Goal: Information Seeking & Learning: Learn about a topic

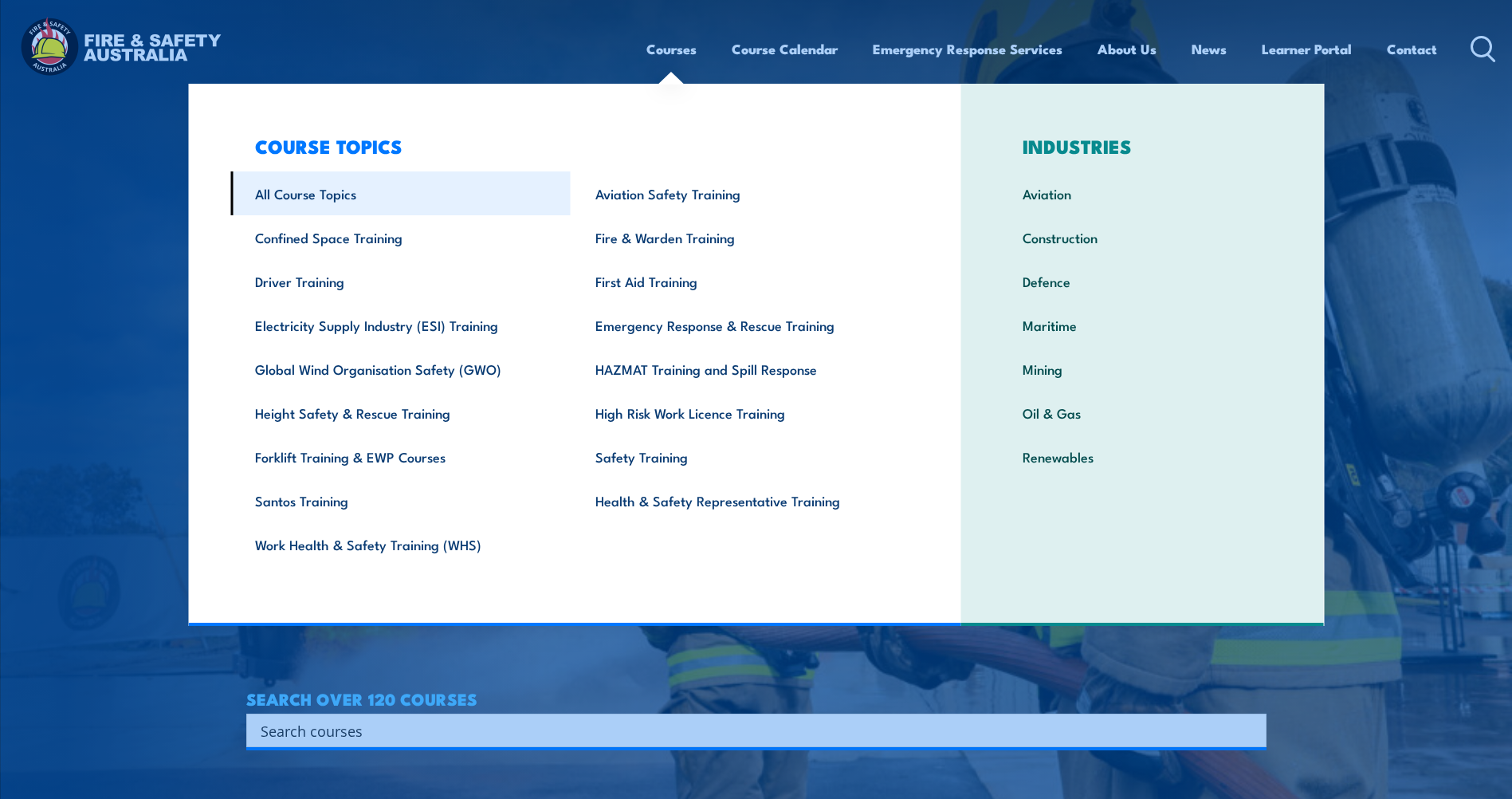
click at [305, 193] on link "All Course Topics" at bounding box center [400, 193] width 340 height 44
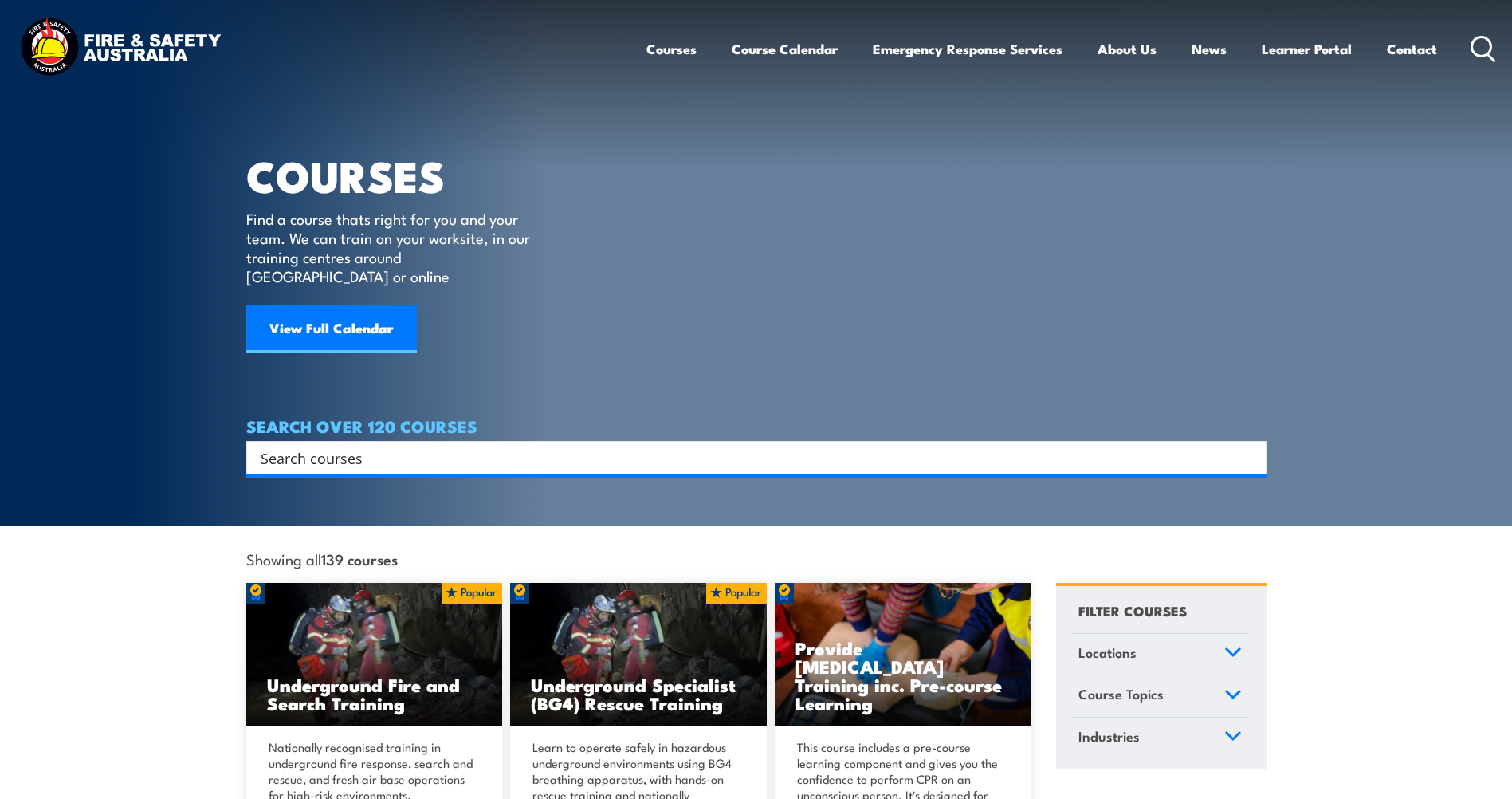
click at [358, 446] on input "Search input" at bounding box center [746, 458] width 971 height 24
type input "crane"
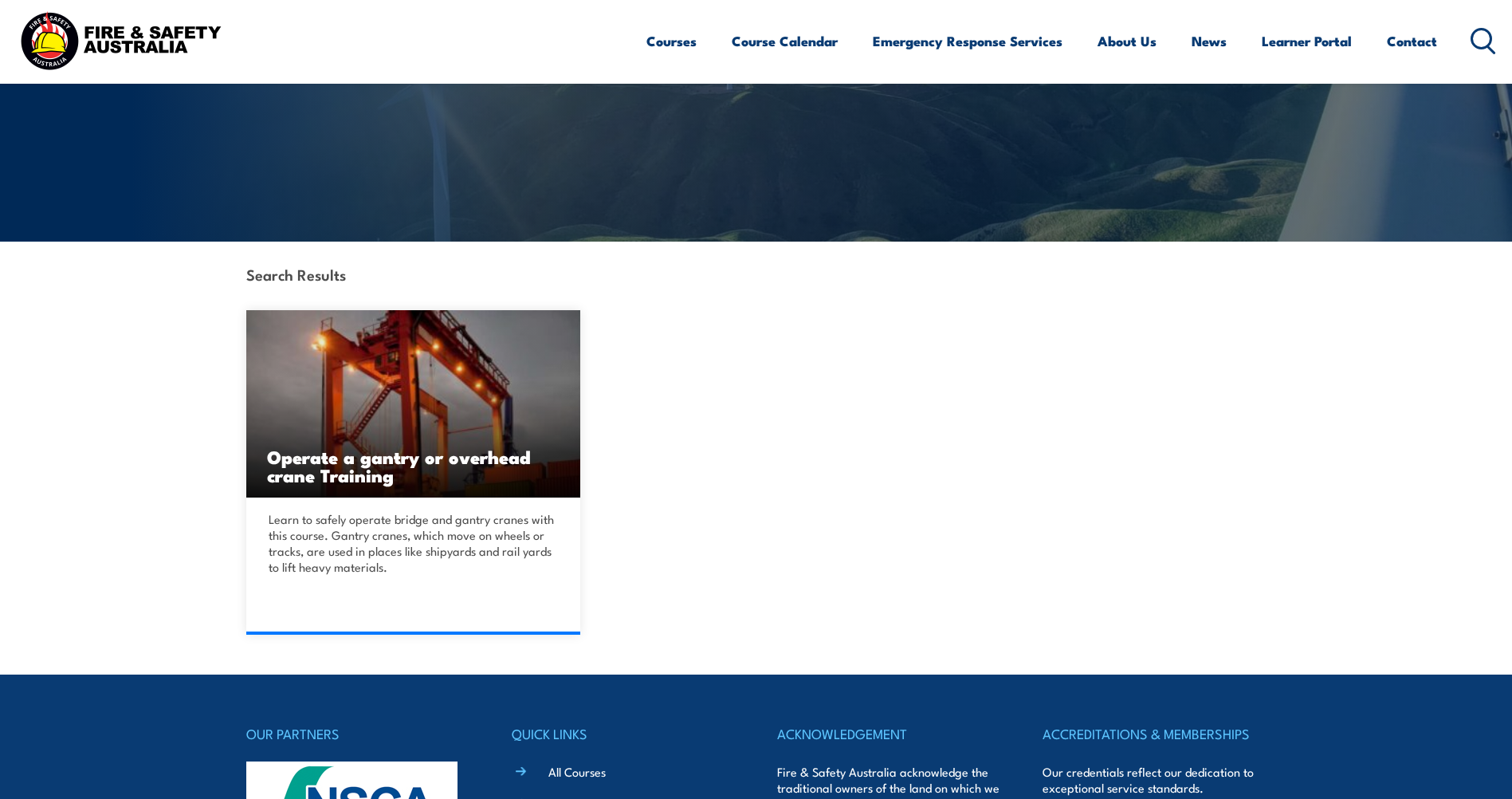
scroll to position [239, 0]
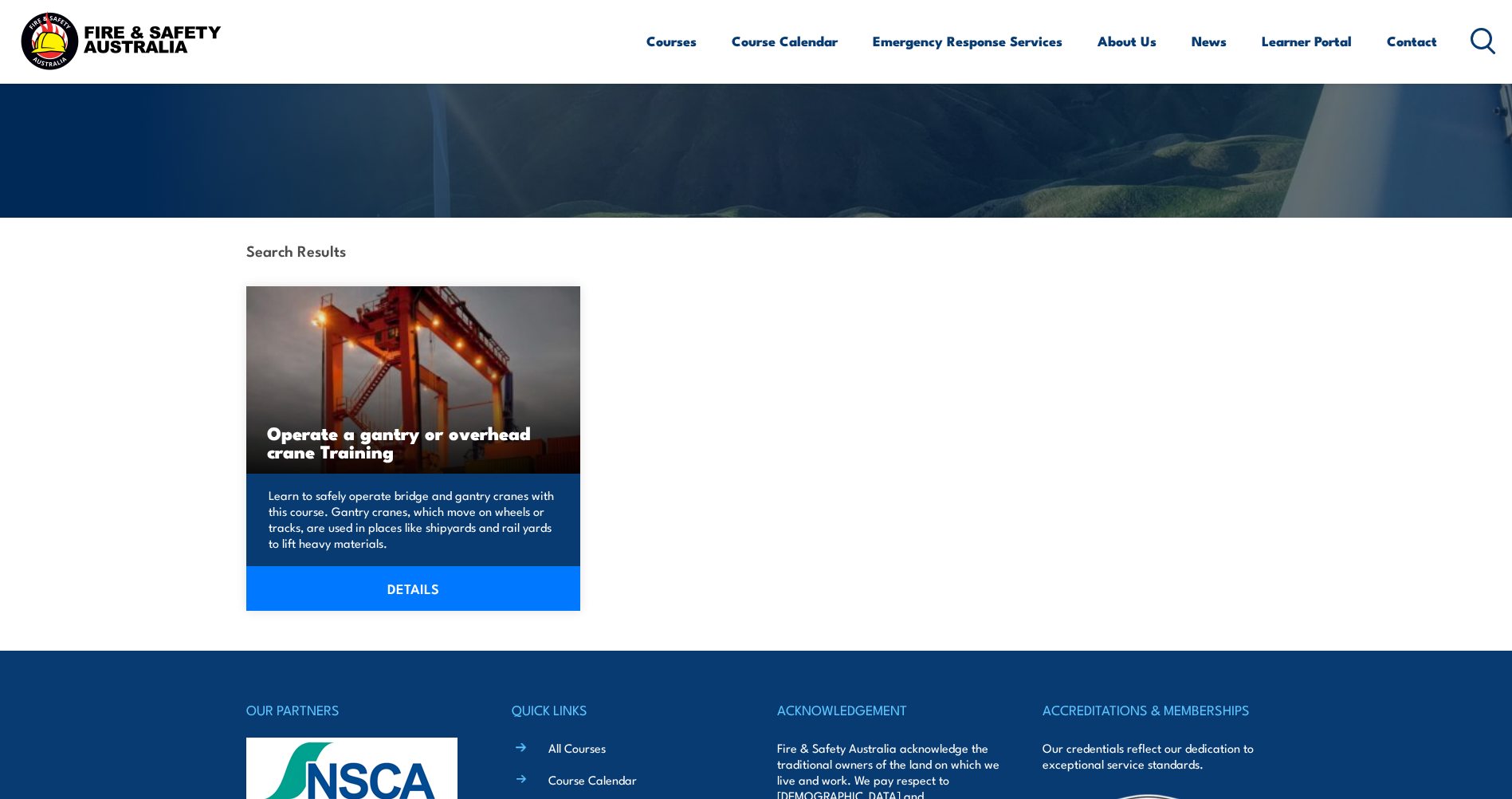
click at [419, 591] on link "DETAILS" at bounding box center [413, 588] width 335 height 44
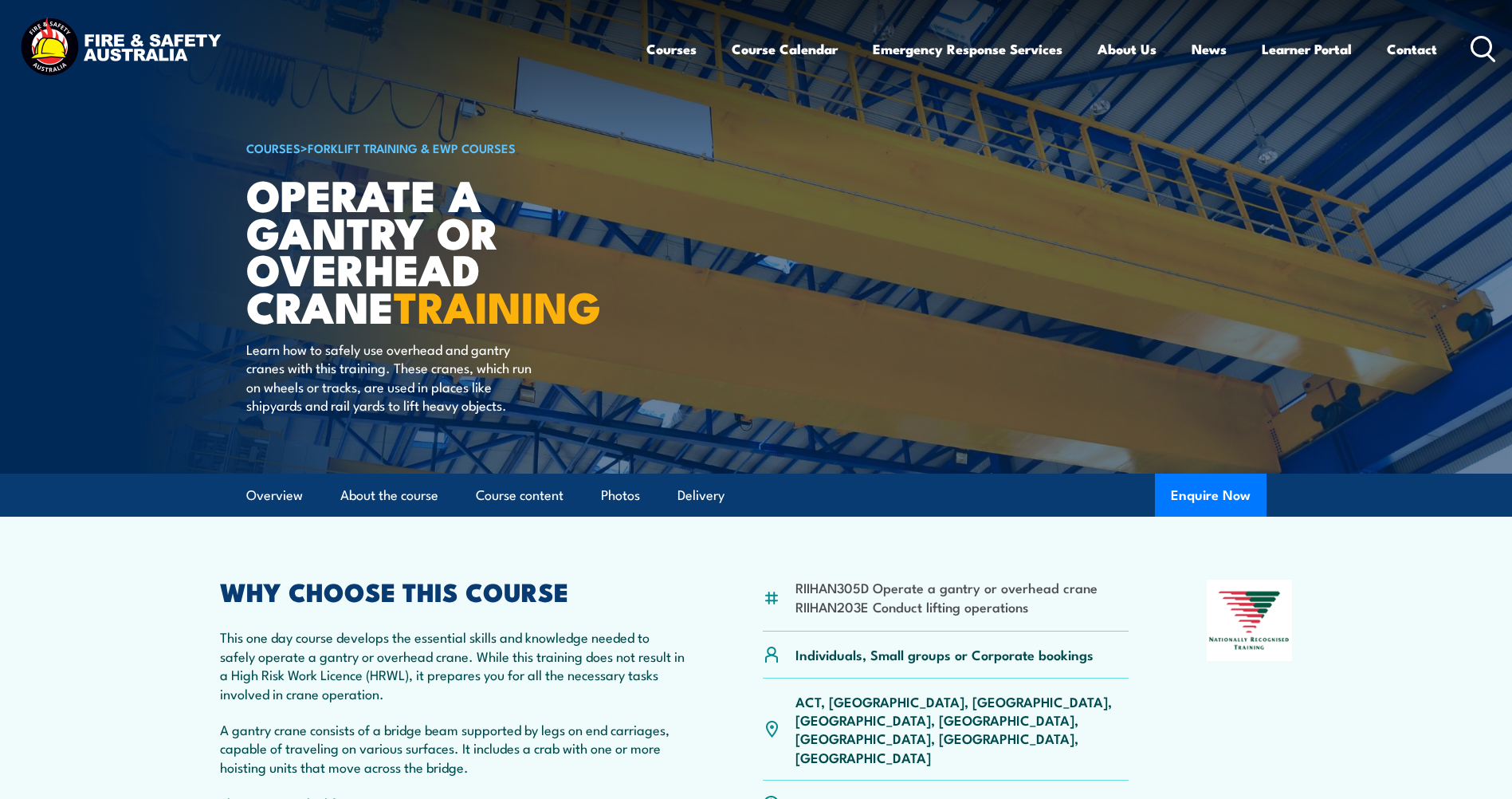
click at [910, 639] on div "Individuals, Small groups or Corporate bookings" at bounding box center [946, 654] width 366 height 46
click at [925, 657] on p "Individuals, Small groups or Corporate bookings" at bounding box center [944, 654] width 298 height 19
drag, startPoint x: 1091, startPoint y: 658, endPoint x: 795, endPoint y: 667, distance: 296.1
click at [795, 667] on div "Individuals, Small groups or Corporate bookings" at bounding box center [946, 654] width 366 height 46
drag, startPoint x: 795, startPoint y: 667, endPoint x: 817, endPoint y: 657, distance: 24.2
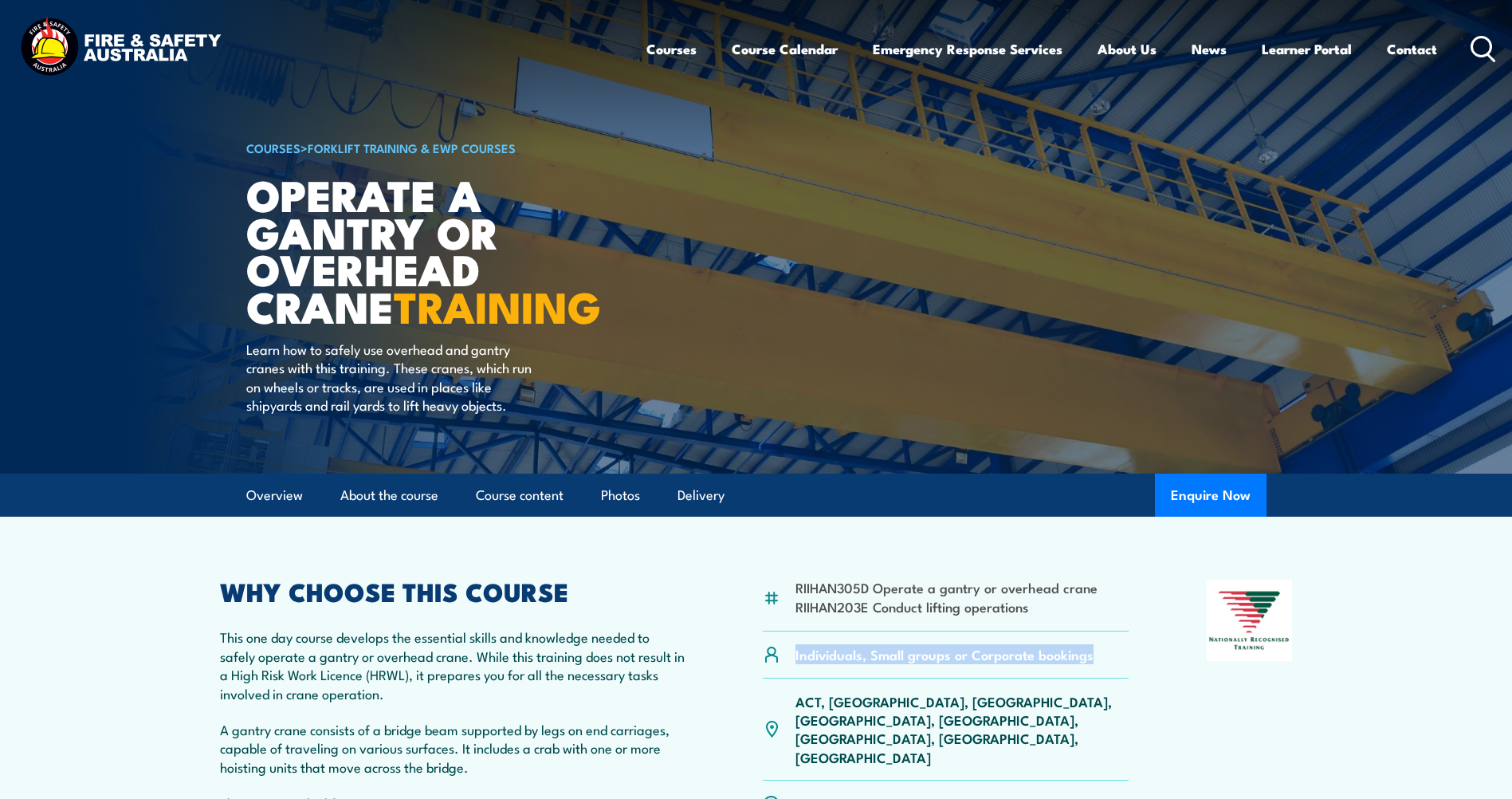
copy p "Individuals, Small groups or Corporate bookings"
click at [165, 53] on img at bounding box center [120, 48] width 209 height 69
